Goal: Task Accomplishment & Management: Complete application form

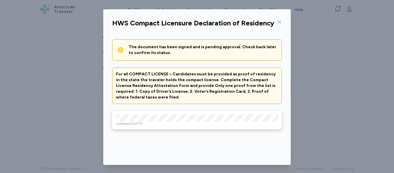
scroll to position [20, 0]
click at [277, 22] on icon at bounding box center [279, 22] width 5 height 5
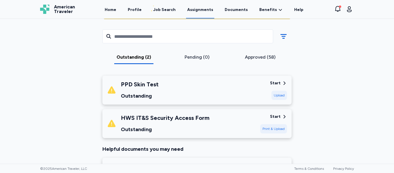
scroll to position [79, 0]
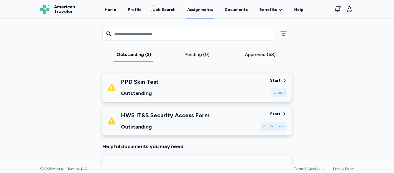
click at [198, 114] on div "HWS IT&S Security Access Form" at bounding box center [165, 115] width 89 height 8
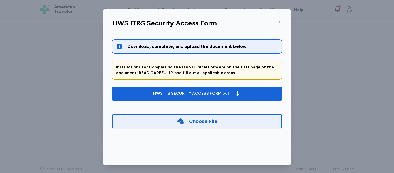
click at [217, 118] on div "Choose File" at bounding box center [197, 121] width 170 height 14
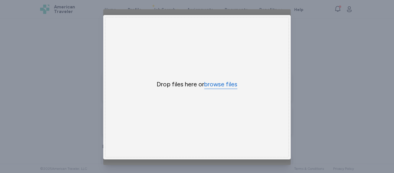
click at [218, 83] on button "browse files" at bounding box center [220, 84] width 33 height 8
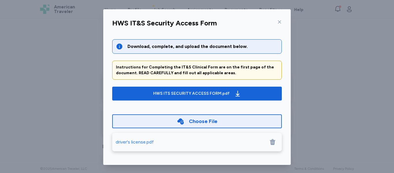
click at [270, 144] on icon at bounding box center [272, 142] width 5 height 6
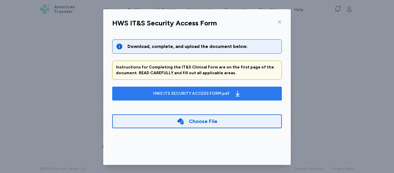
click at [209, 91] on div "HWS ITS SECURITY ACCESS FORM.pdf" at bounding box center [191, 94] width 76 height 6
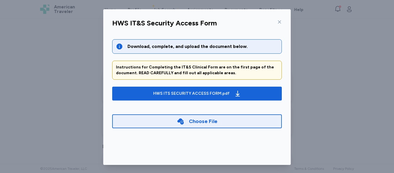
click at [210, 121] on div "Choose File" at bounding box center [203, 121] width 29 height 8
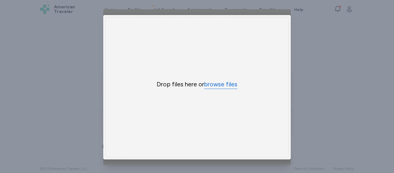
click at [209, 83] on button "browse files" at bounding box center [220, 84] width 33 height 8
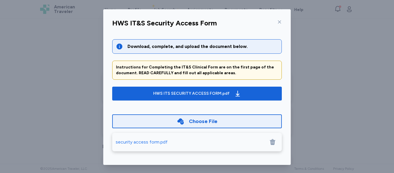
scroll to position [46, 0]
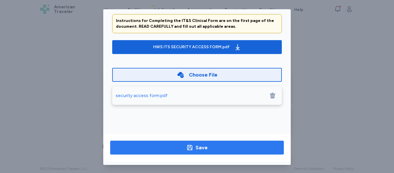
click at [224, 147] on span "Save" at bounding box center [197, 147] width 164 height 8
